Goal: Check status: Check status

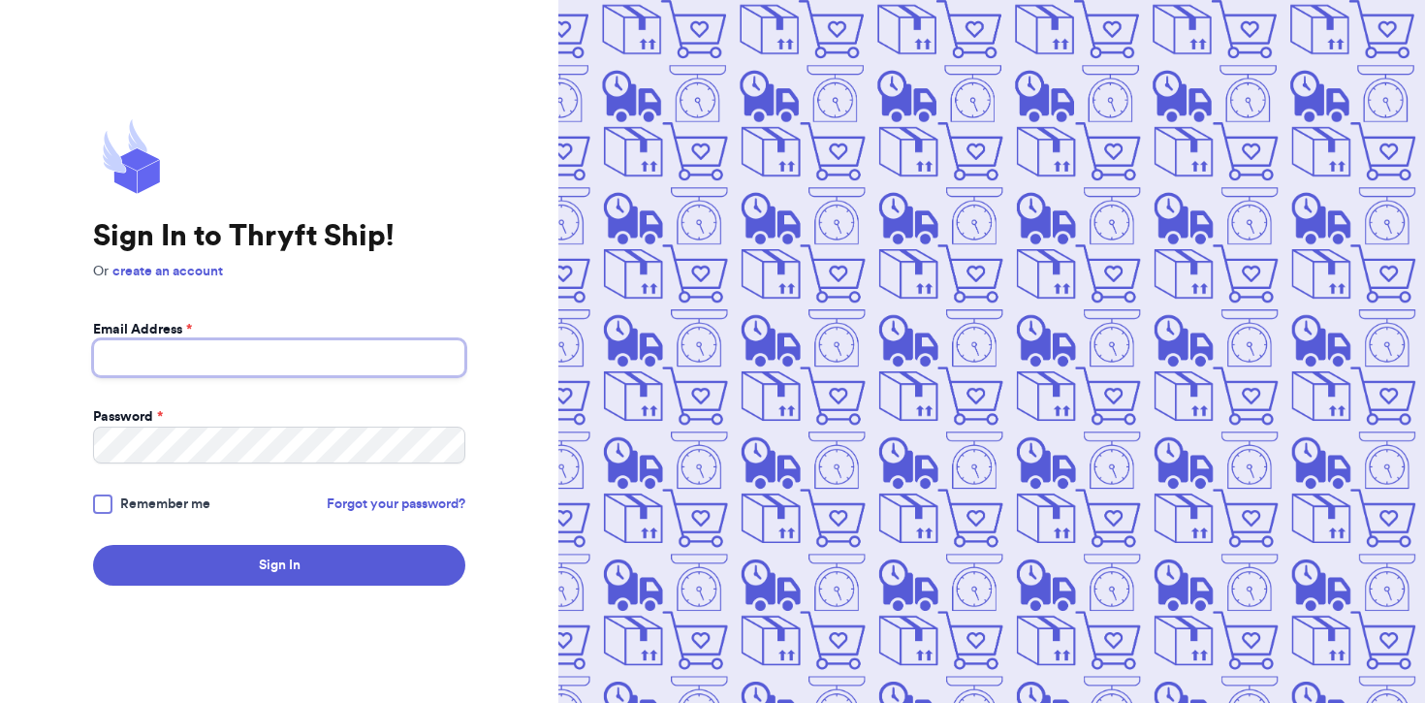
click at [214, 356] on input "Email Address *" at bounding box center [279, 357] width 372 height 37
type input "[EMAIL_ADDRESS][DOMAIN_NAME]"
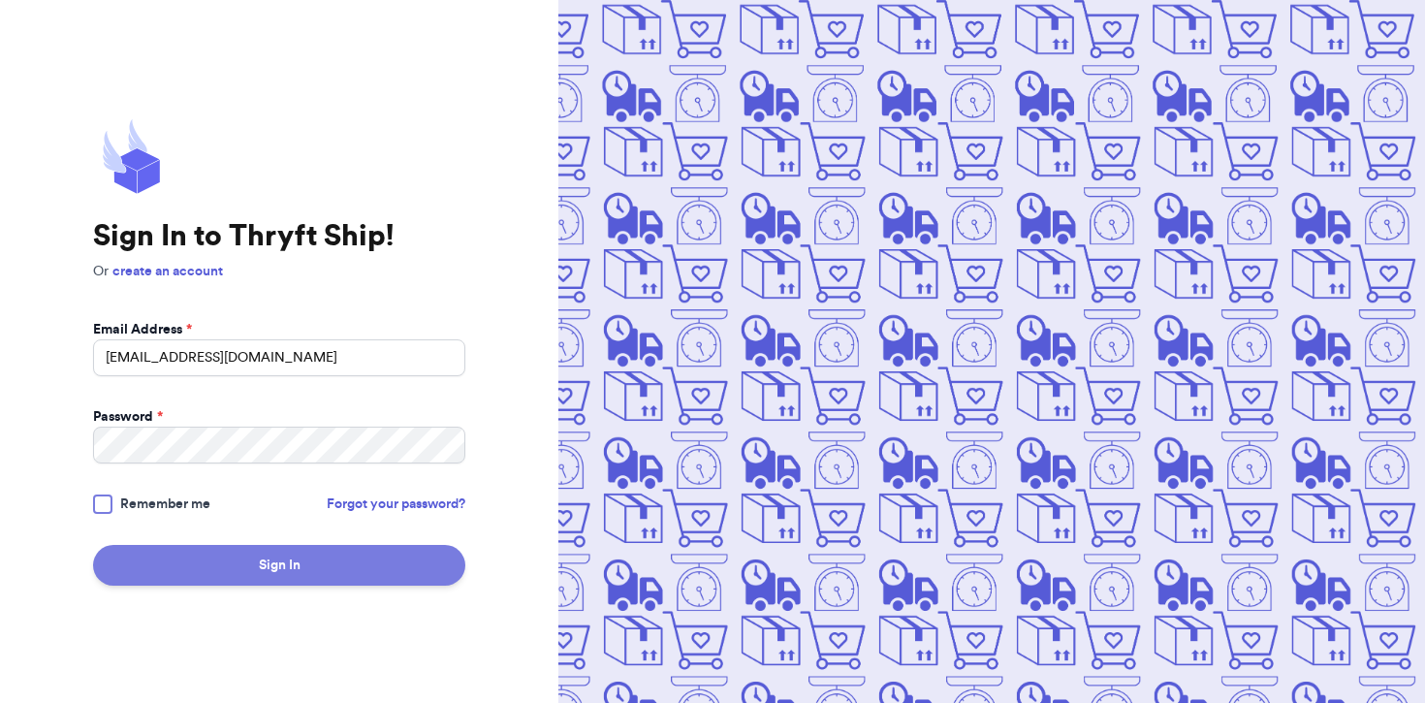
click at [287, 557] on button "Sign In" at bounding box center [279, 565] width 372 height 41
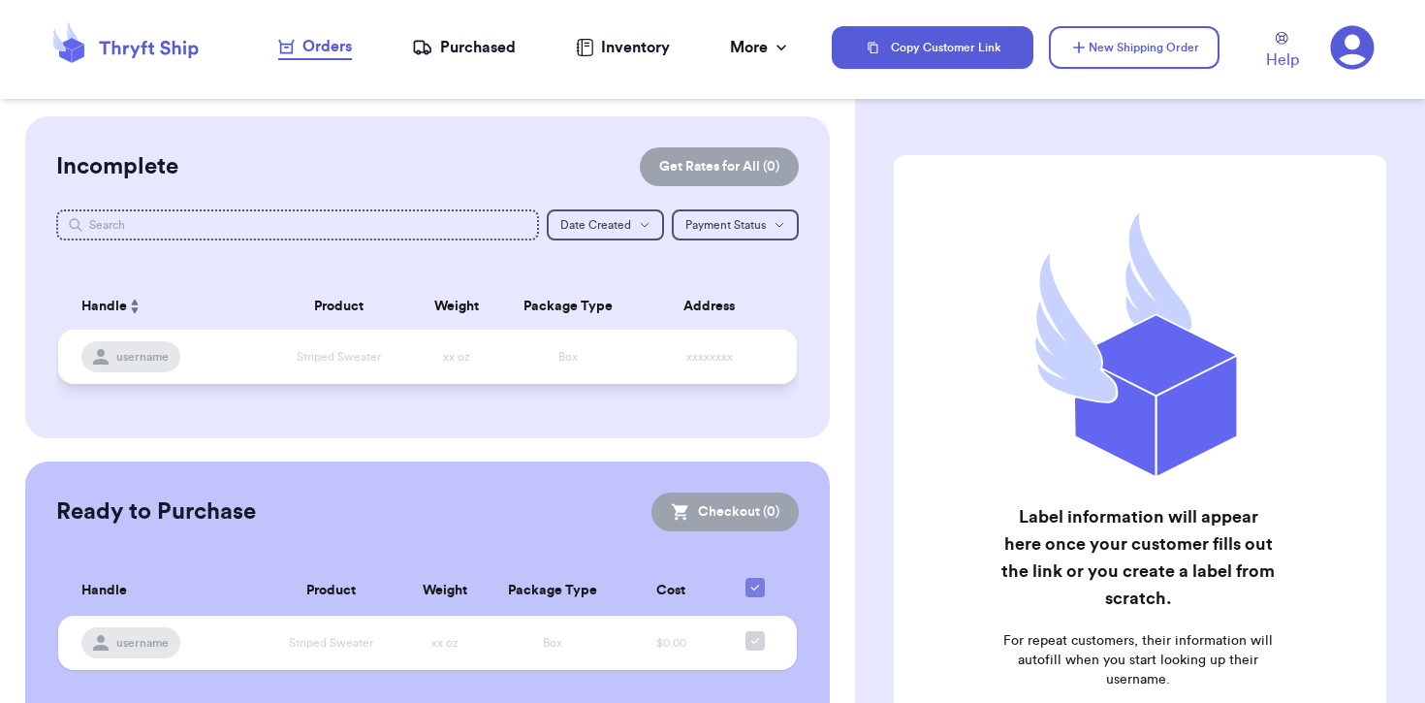
scroll to position [43, 0]
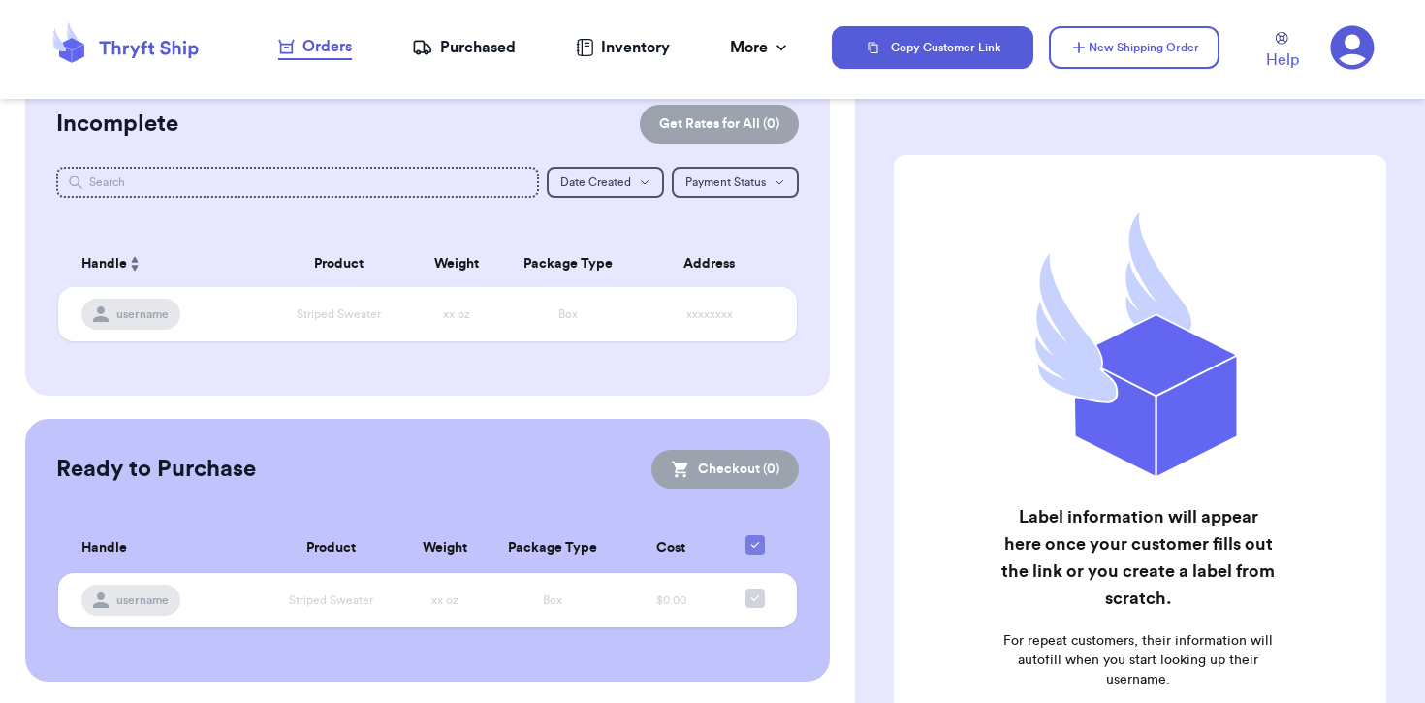
click at [488, 60] on nav "Orders Purchased Inventory More Stats Completed Orders" at bounding box center [535, 48] width 594 height 64
click at [493, 46] on div "Purchased" at bounding box center [464, 47] width 104 height 23
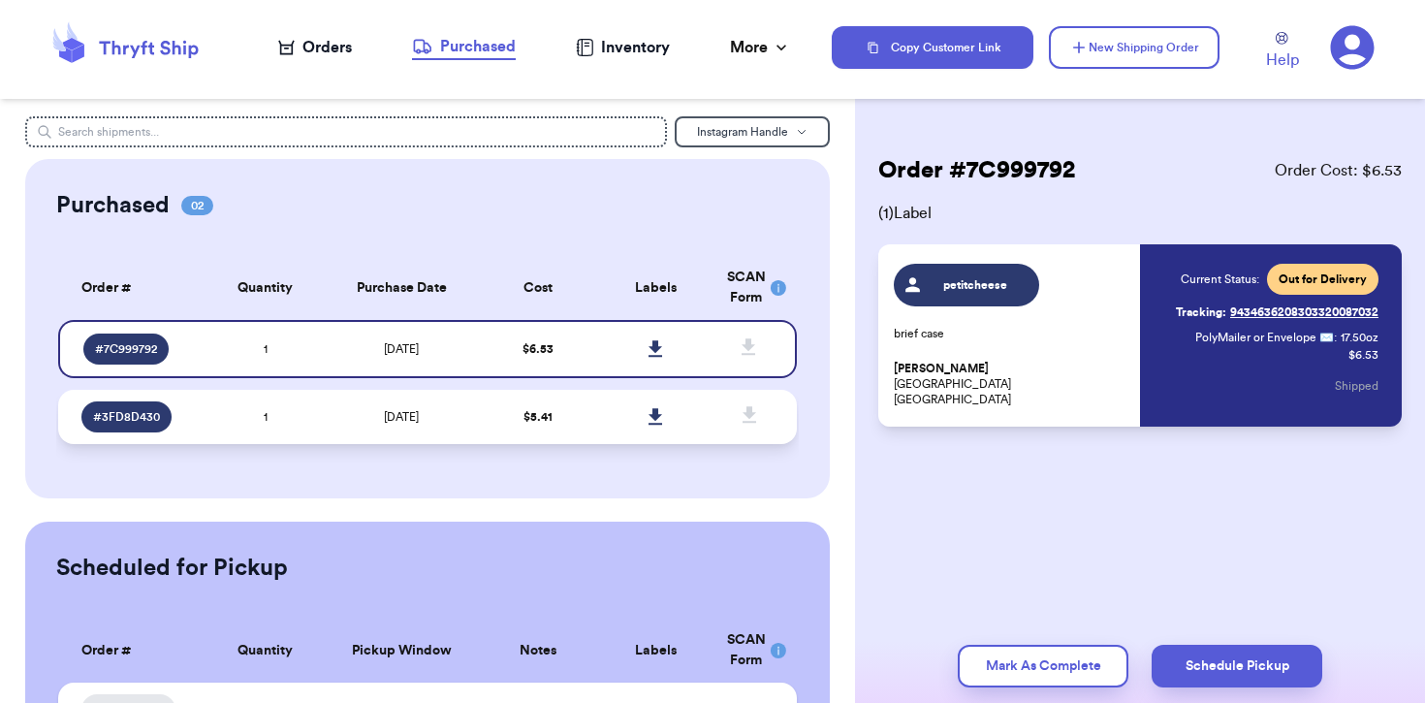
click at [470, 410] on td "[DATE]" at bounding box center [401, 417] width 155 height 54
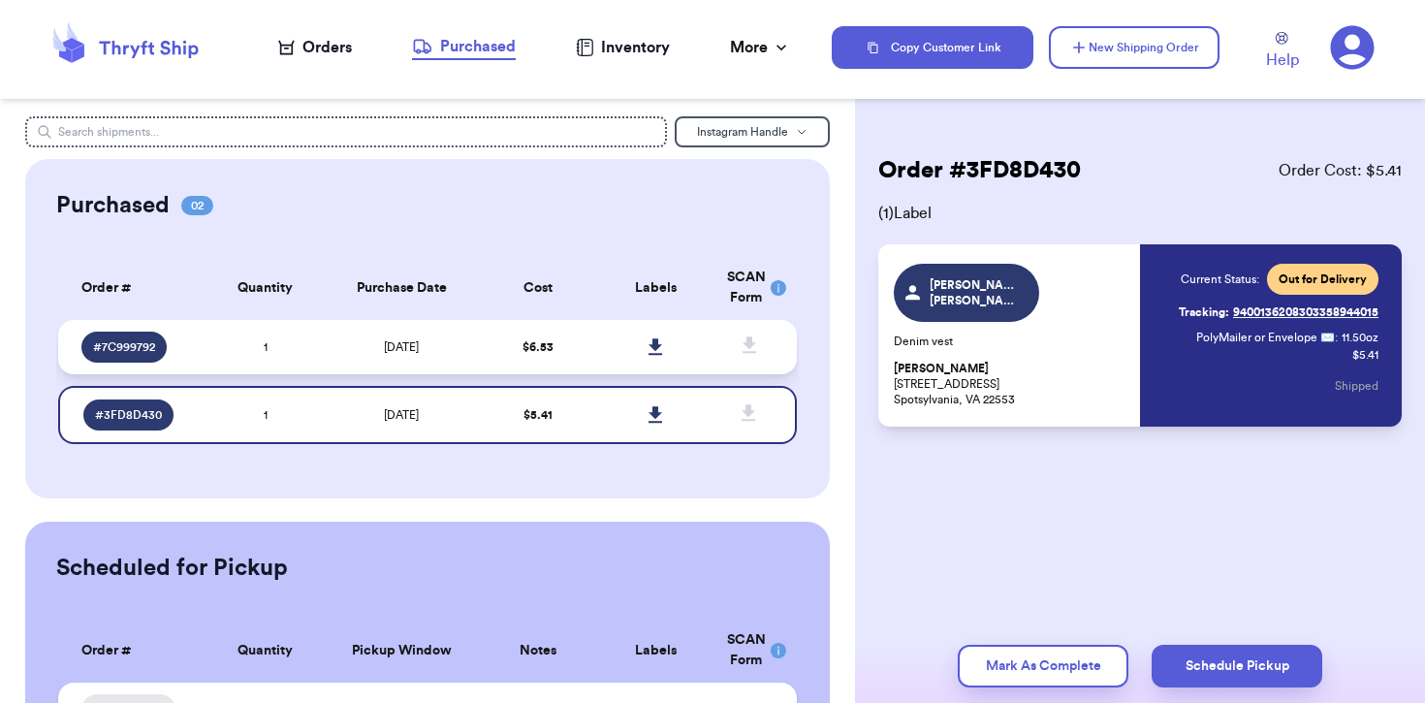
click at [475, 350] on td "[DATE]" at bounding box center [401, 347] width 155 height 54
